Goal: Information Seeking & Learning: Learn about a topic

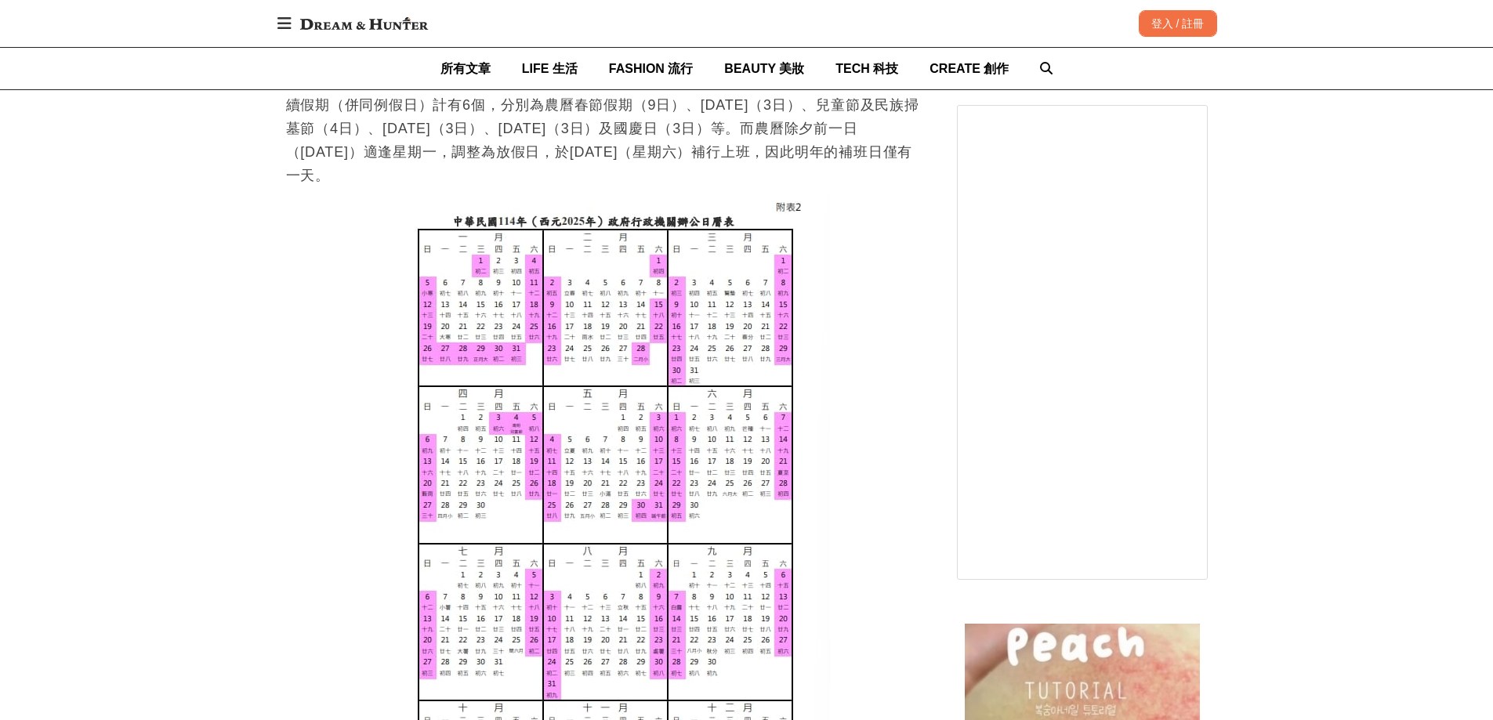
scroll to position [1097, 0]
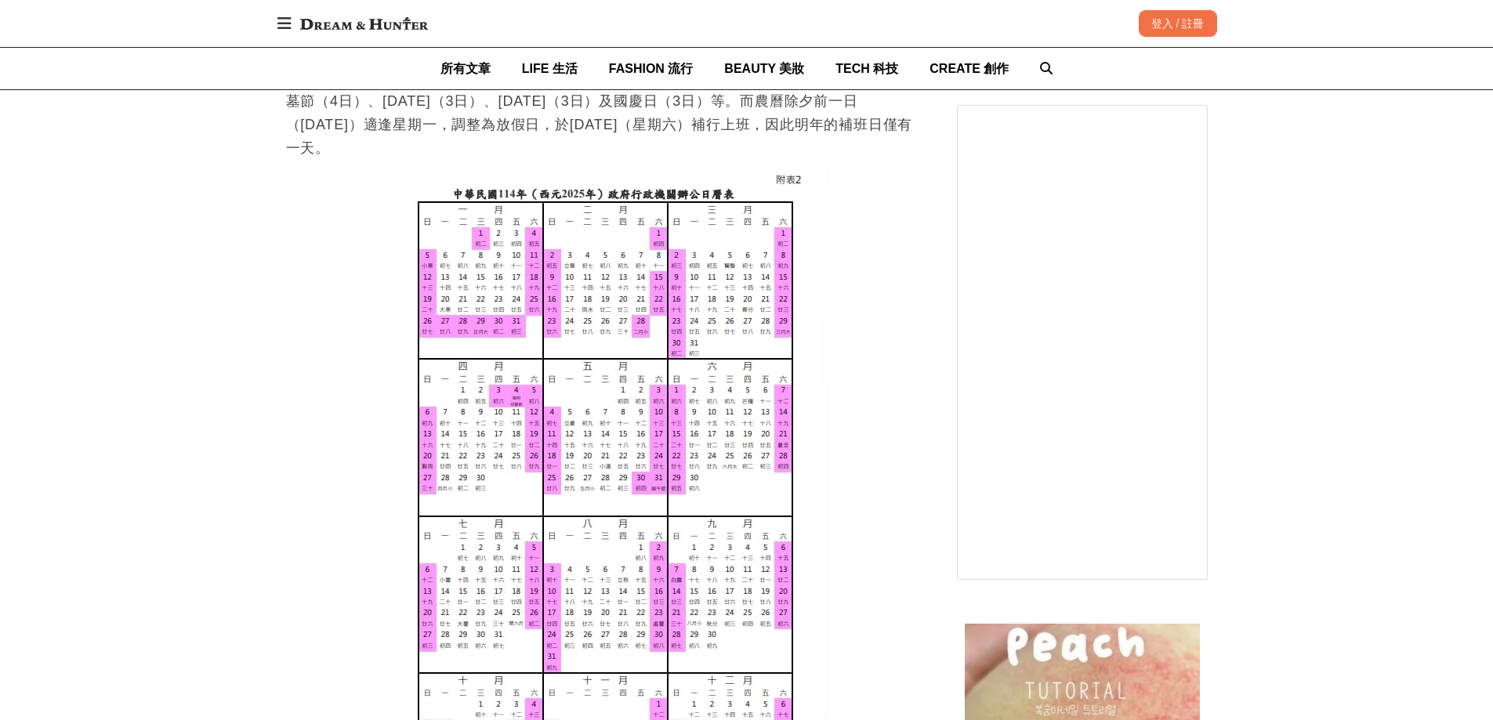
click at [479, 329] on img at bounding box center [605, 515] width 449 height 695
click at [481, 330] on img at bounding box center [605, 515] width 449 height 695
click at [497, 332] on img at bounding box center [605, 515] width 449 height 695
click at [482, 332] on img at bounding box center [605, 515] width 449 height 695
click at [463, 329] on img at bounding box center [605, 515] width 449 height 695
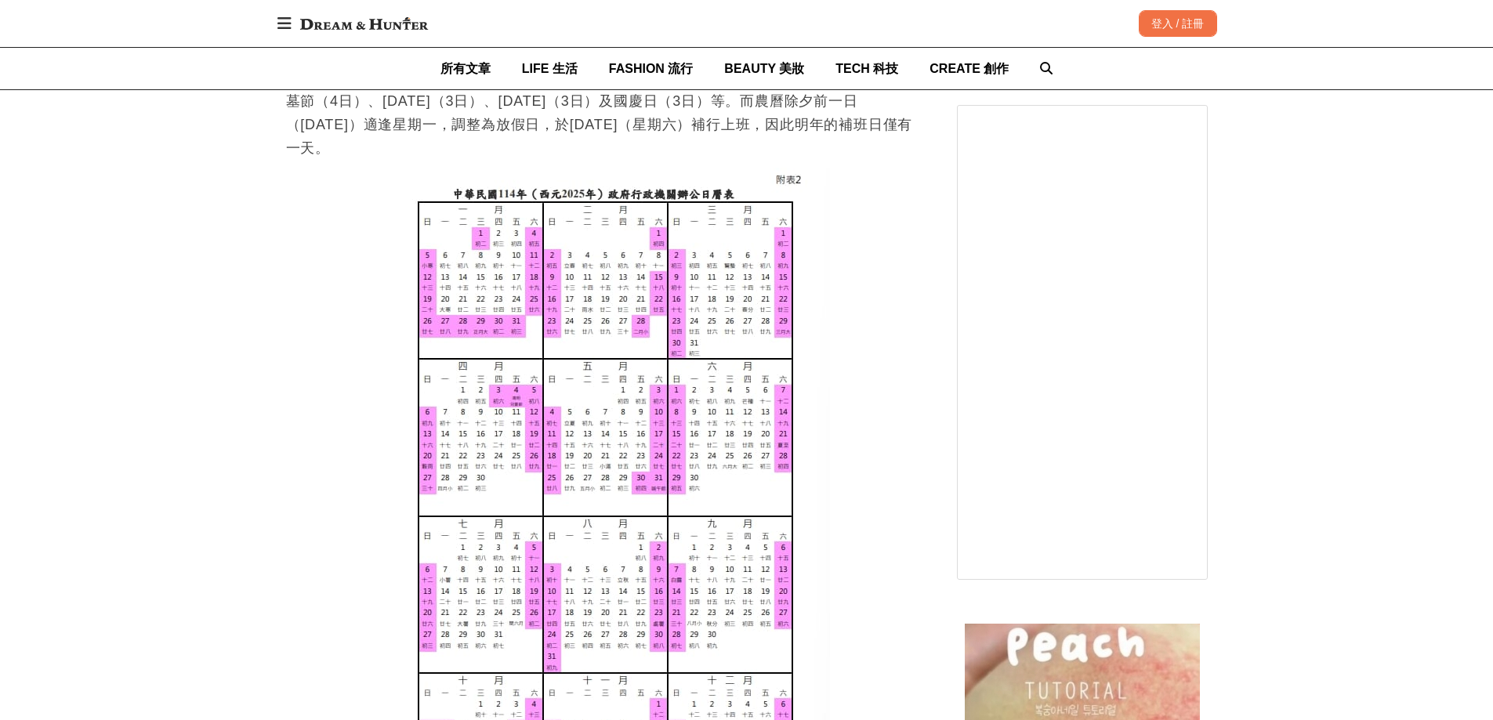
click at [480, 328] on img at bounding box center [605, 515] width 449 height 695
click at [505, 328] on img at bounding box center [605, 515] width 449 height 695
click at [533, 240] on img at bounding box center [605, 515] width 449 height 695
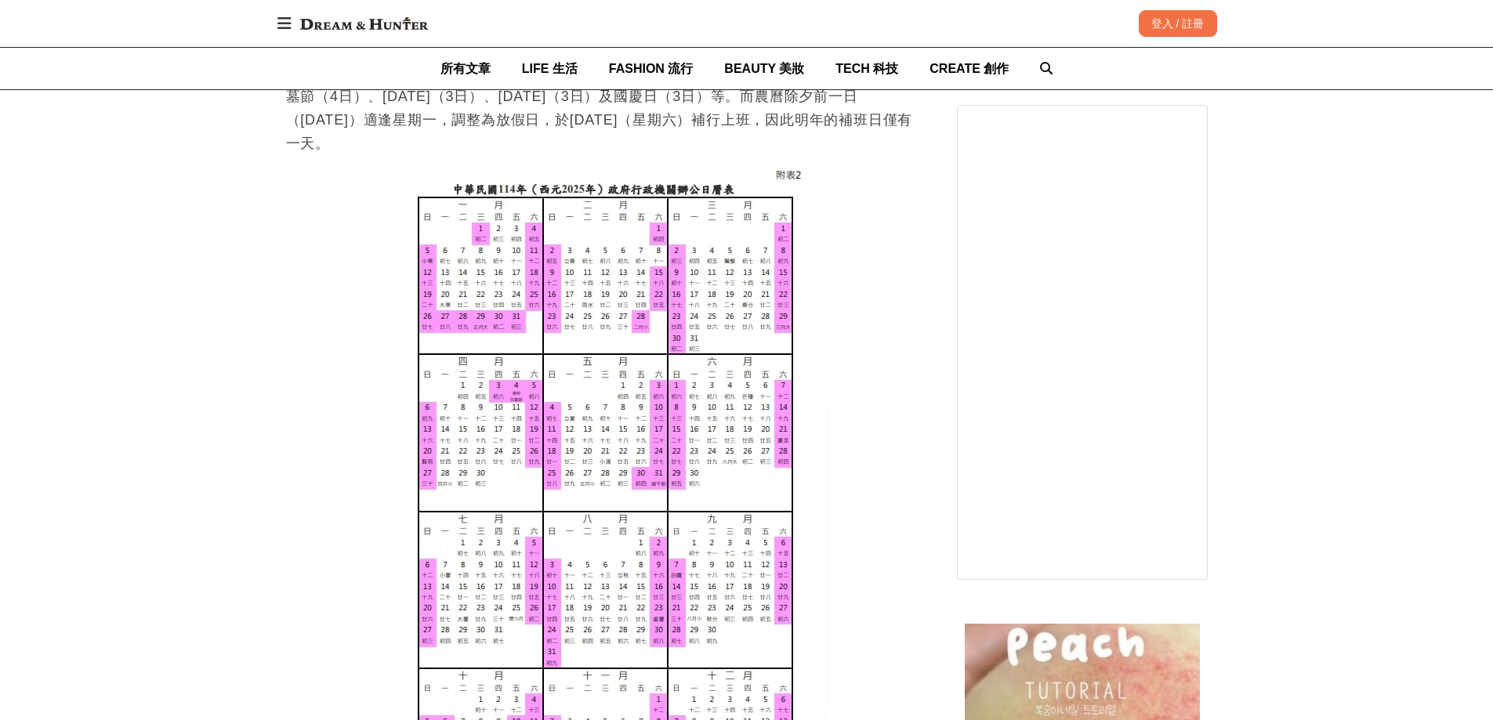
scroll to position [1254, 0]
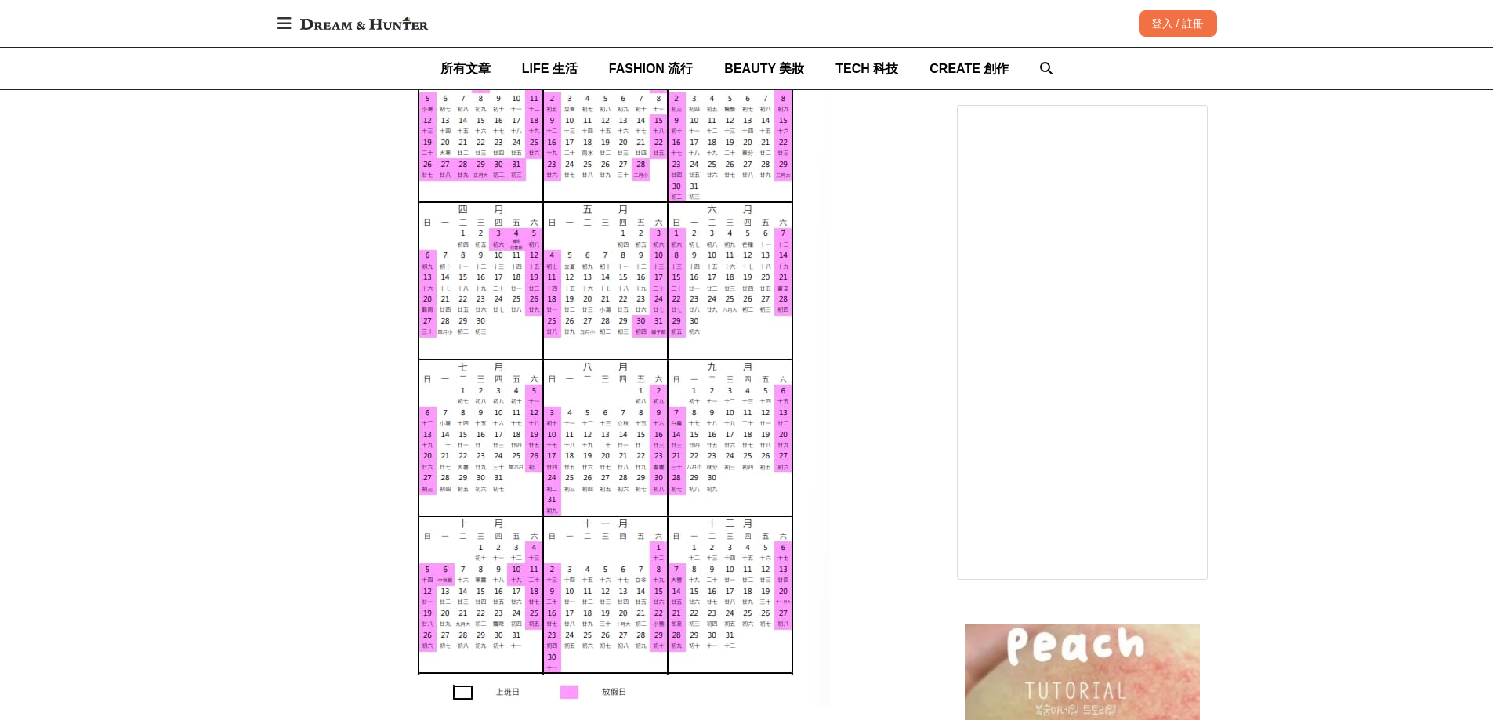
click at [673, 483] on img at bounding box center [605, 358] width 449 height 695
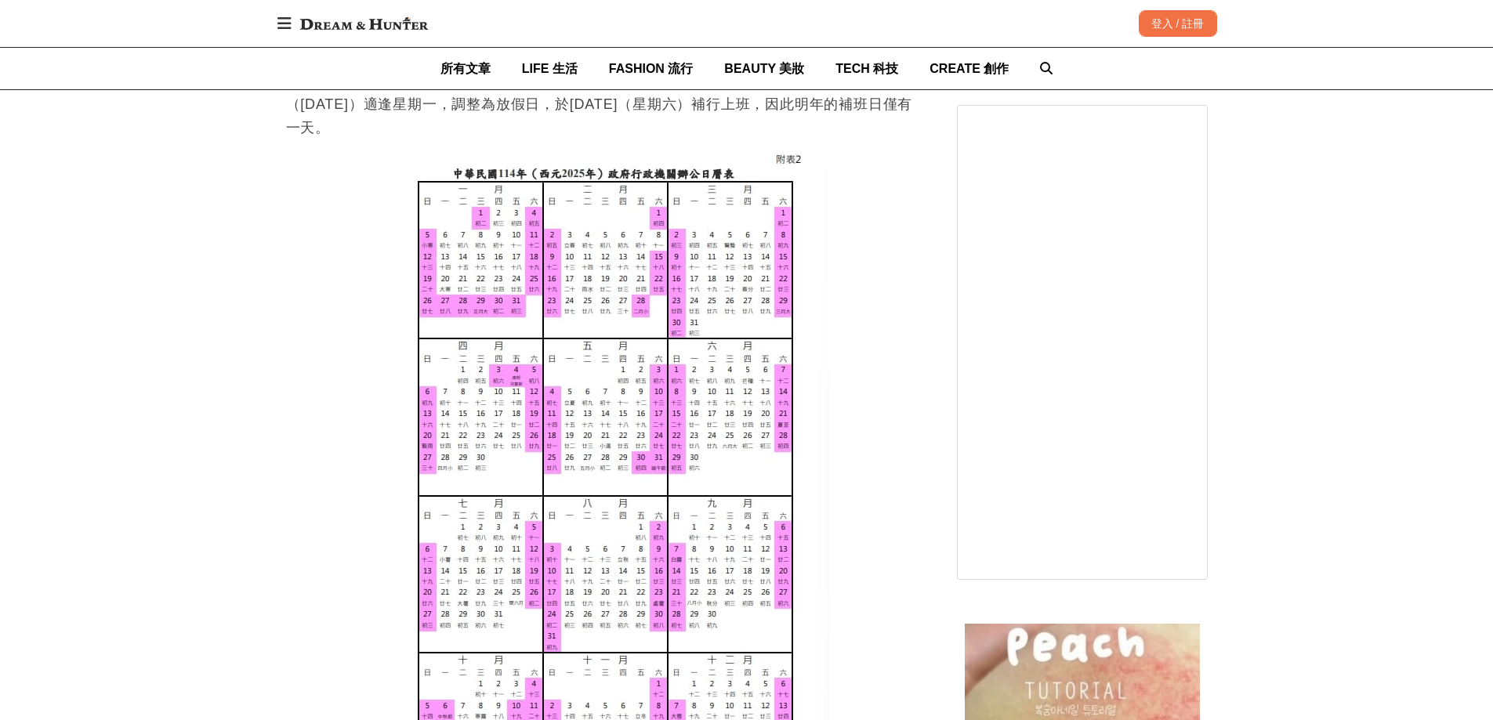
scroll to position [1097, 0]
